Goal: Check status: Check status

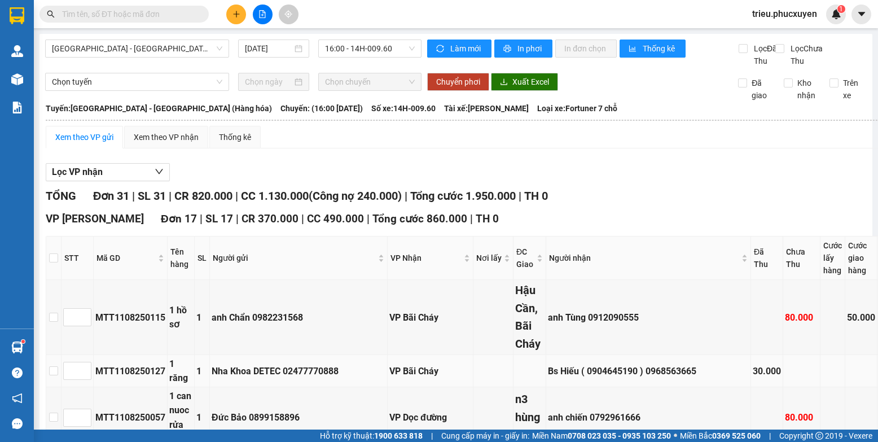
drag, startPoint x: 337, startPoint y: 375, endPoint x: 293, endPoint y: 381, distance: 44.4
click at [332, 375] on td "Nha Khoa DETEC 02477770888" at bounding box center [299, 371] width 178 height 32
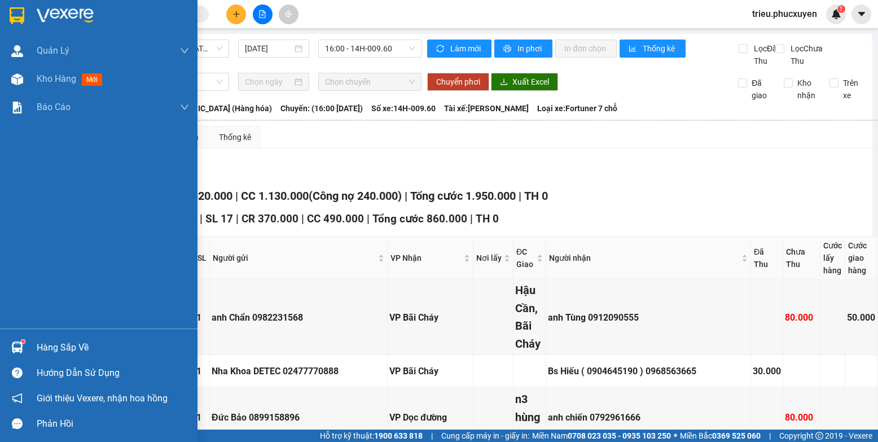
click at [25, 345] on div at bounding box center [17, 347] width 20 height 20
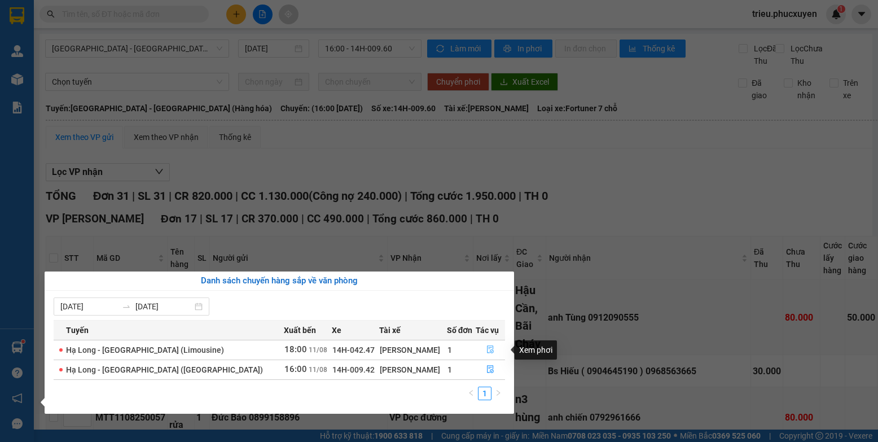
click at [488, 350] on icon "file-done" at bounding box center [490, 349] width 8 height 8
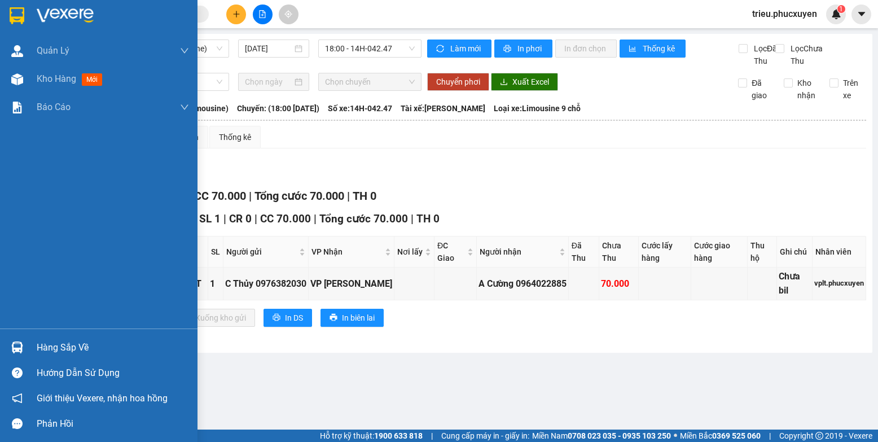
click at [19, 344] on img at bounding box center [17, 347] width 12 height 12
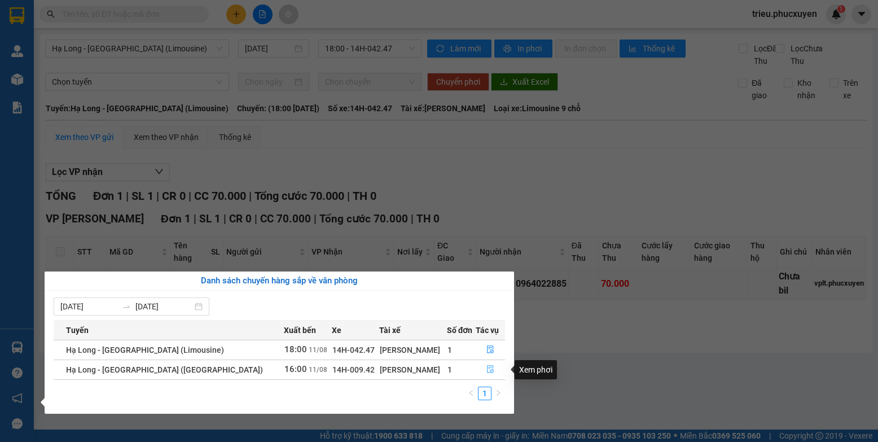
click at [486, 368] on icon "file-done" at bounding box center [490, 369] width 8 height 8
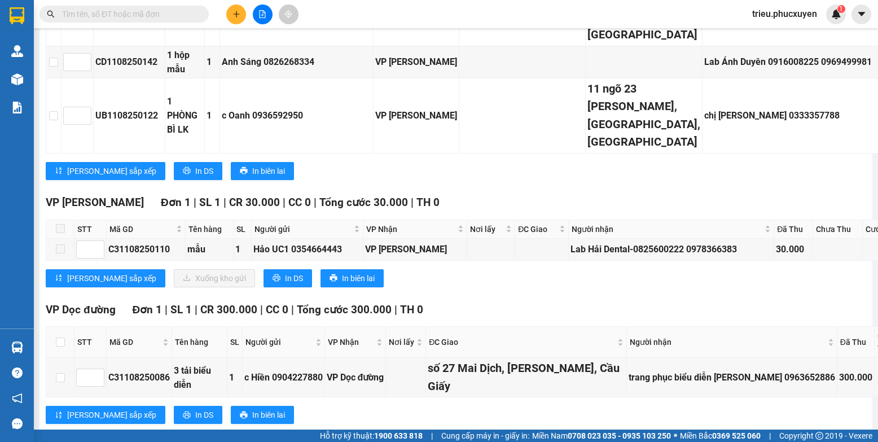
scroll to position [900, 0]
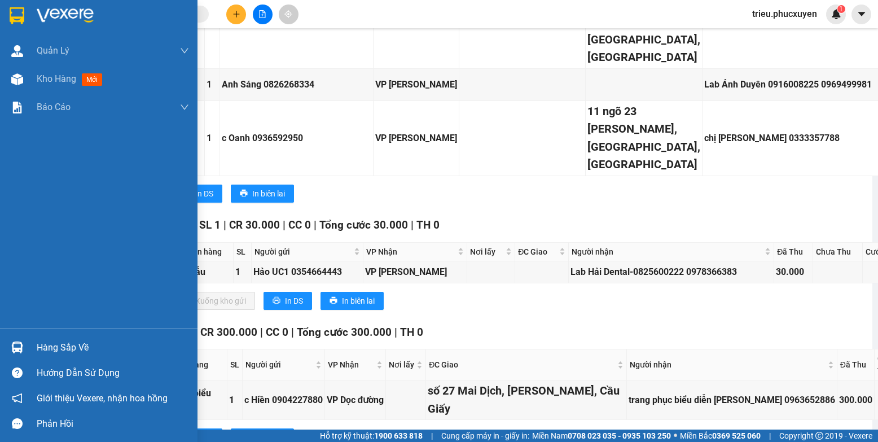
click at [16, 347] on img at bounding box center [17, 347] width 12 height 12
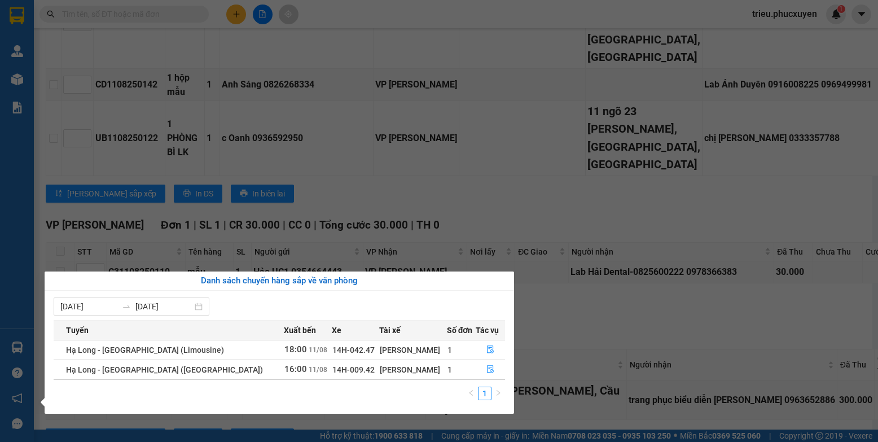
click at [24, 78] on div "Quản [PERSON_NAME] lý giao nhận mới Quản lý kiểm kho Kho hàng mới Báo cáo 11. B…" at bounding box center [17, 221] width 34 height 442
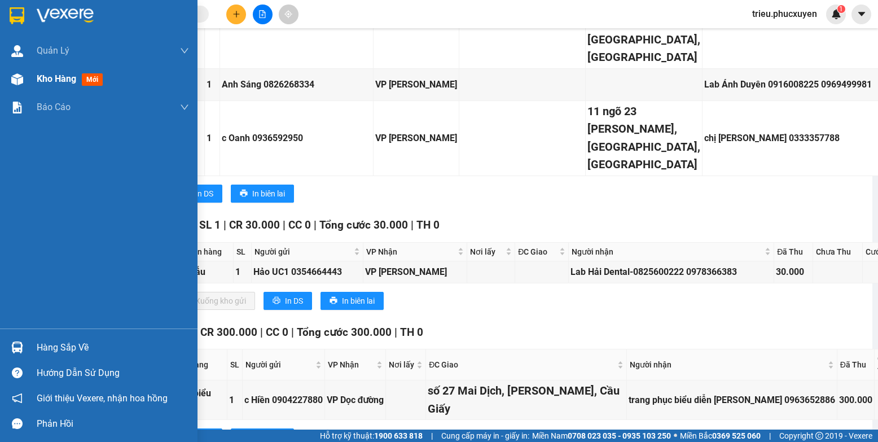
click at [24, 77] on div at bounding box center [17, 79] width 20 height 20
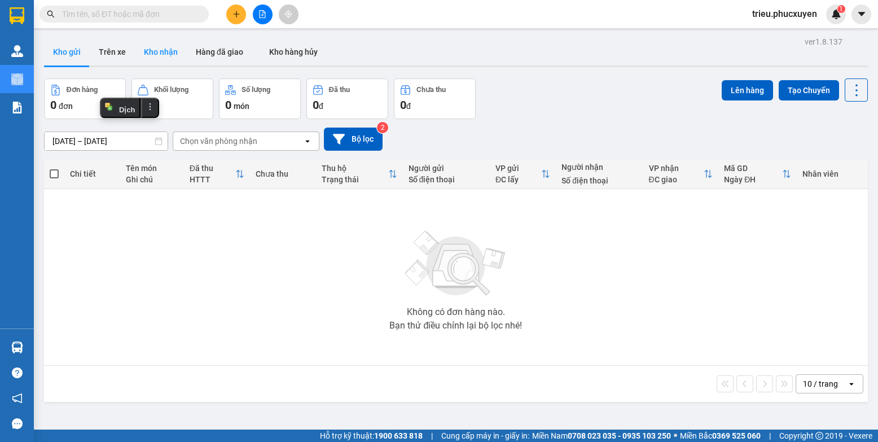
click at [149, 54] on button "Kho nhận" at bounding box center [161, 51] width 52 height 27
